Goal: Navigation & Orientation: Find specific page/section

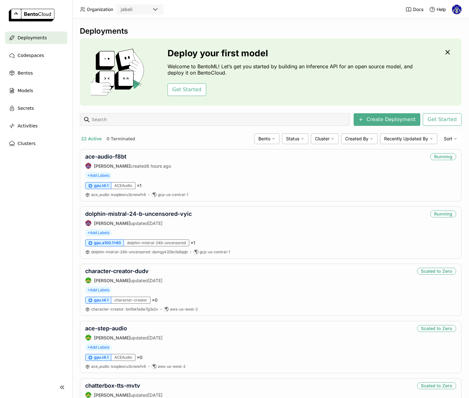
click at [27, 304] on nav "Deployments Codespaces Bentos Models Secrets Activities Clusters" at bounding box center [36, 199] width 72 height 337
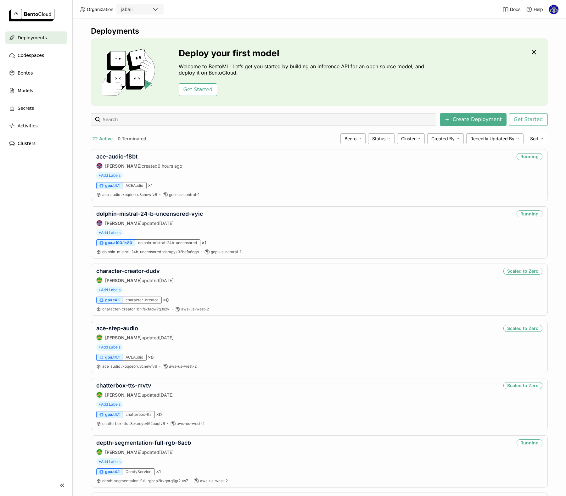
click at [37, 265] on nav "Deployments Codespaces Bentos Models Secrets Activities Clusters" at bounding box center [36, 249] width 72 height 436
click at [159, 214] on link "dolphin-mistral-24-b-uncensored-vyic" at bounding box center [149, 213] width 107 height 7
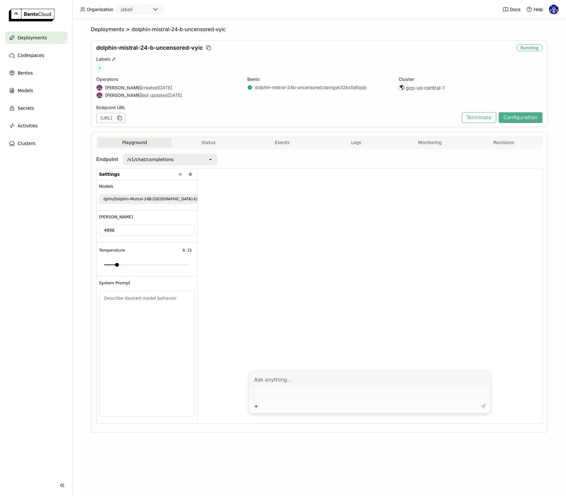
click at [554, 8] on img at bounding box center [553, 9] width 9 height 9
click at [479, 13] on header "Organization jabali Docs Help" at bounding box center [283, 9] width 566 height 19
click at [512, 11] on span "Docs" at bounding box center [515, 10] width 10 height 6
click at [49, 237] on nav "Deployments Codespaces Bentos Models Secrets Activities Clusters" at bounding box center [36, 249] width 72 height 436
click at [108, 30] on span "Deployments" at bounding box center [107, 29] width 33 height 6
